Goal: Information Seeking & Learning: Check status

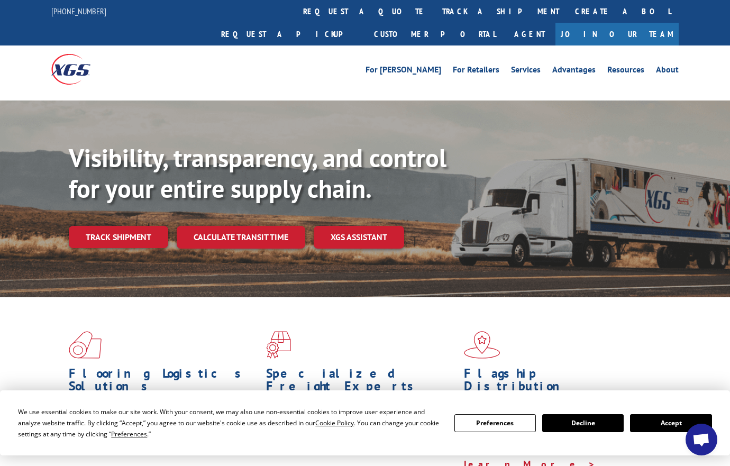
click at [651, 421] on button "Accept" at bounding box center [670, 423] width 81 height 18
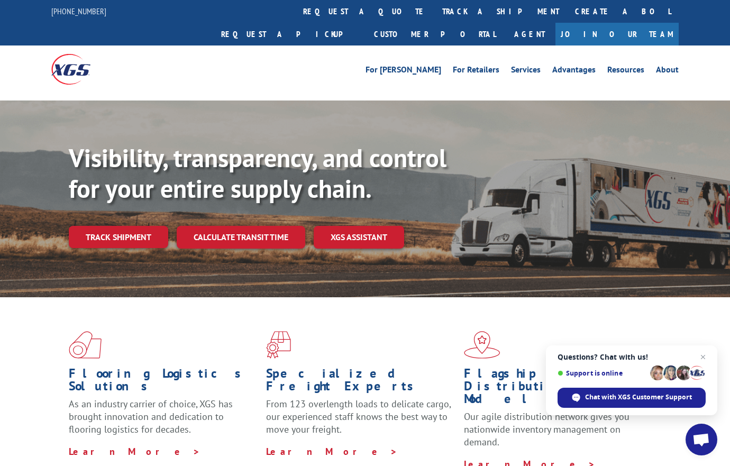
drag, startPoint x: 523, startPoint y: 363, endPoint x: 484, endPoint y: 212, distance: 155.8
click at [101, 226] on link "Track shipment" at bounding box center [118, 237] width 99 height 22
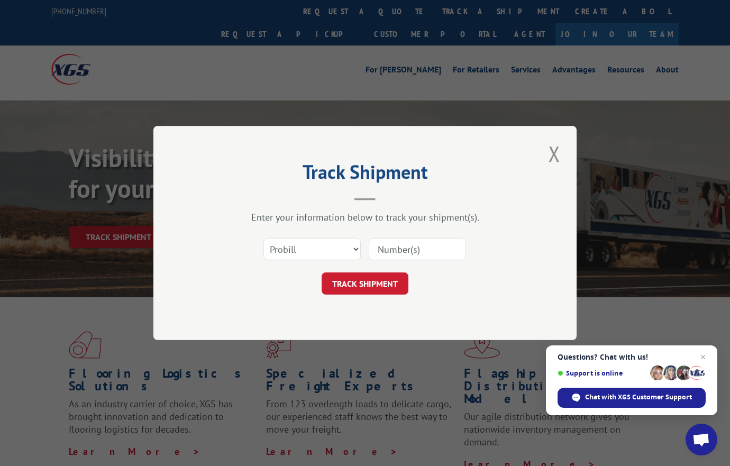
click at [388, 246] on input at bounding box center [417, 249] width 97 height 22
click at [343, 251] on select "Select category... Probill BOL PO" at bounding box center [311, 249] width 97 height 22
select select "po"
click at [263, 238] on select "Select category... Probill BOL PO" at bounding box center [311, 249] width 97 height 22
click at [396, 248] on input at bounding box center [417, 249] width 97 height 22
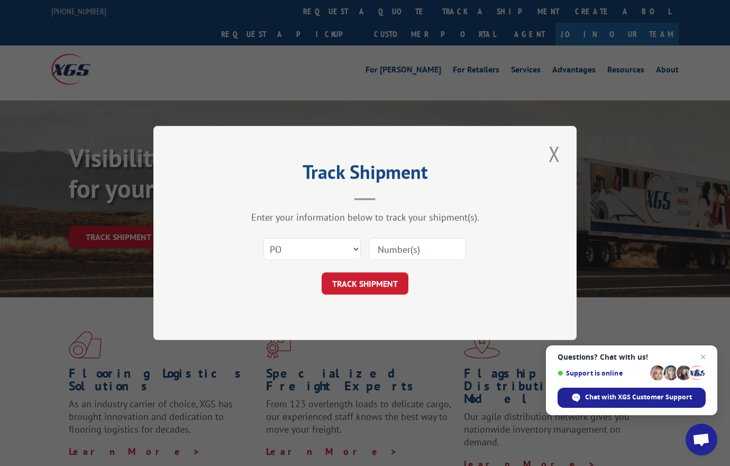
paste input "97720170"
type input "97720170"
click at [388, 280] on button "TRACK SHIPMENT" at bounding box center [365, 283] width 87 height 22
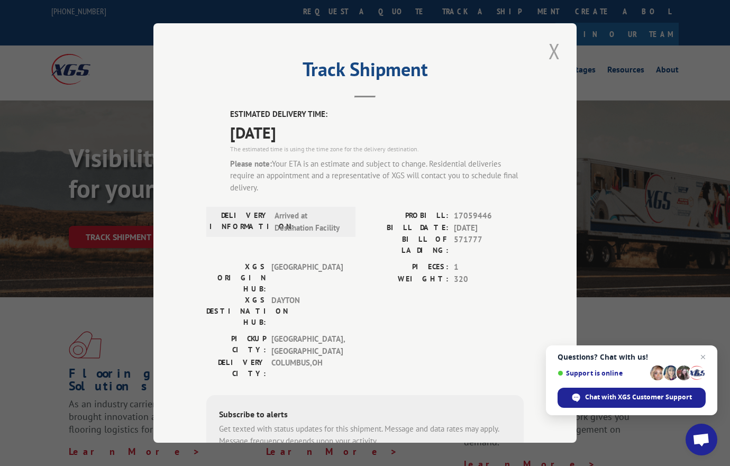
click at [551, 63] on button "Close modal" at bounding box center [555, 51] width 18 height 29
